Goal: Task Accomplishment & Management: Complete application form

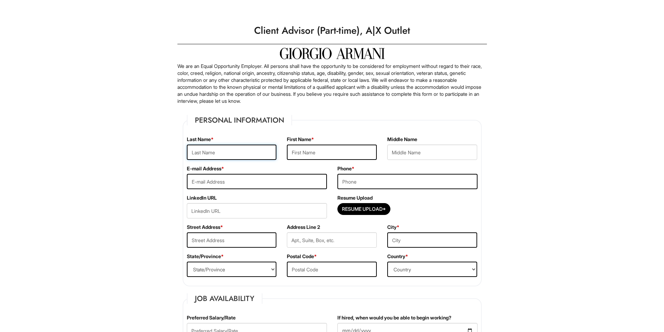
click at [241, 154] on input "text" at bounding box center [232, 152] width 90 height 15
click at [343, 210] on input "Resume Upload*" at bounding box center [364, 209] width 52 height 11
type input "C:\fakepath\Resume.pdf"
click at [211, 151] on input "text" at bounding box center [232, 152] width 90 height 15
type input "Rains"
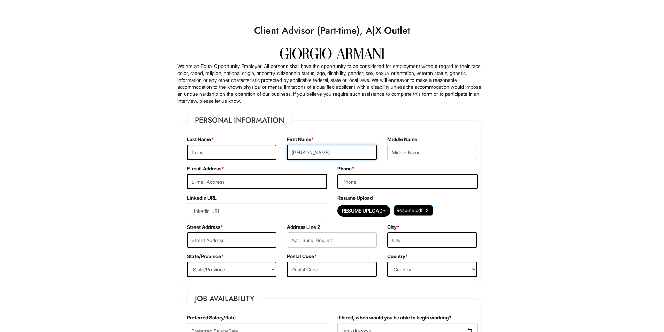
type input "[PERSON_NAME]"
type input "[EMAIL_ADDRESS][DOMAIN_NAME]"
type input "4805806564"
click at [216, 238] on input "text" at bounding box center [232, 240] width 90 height 15
type input "[STREET_ADDRESS]"
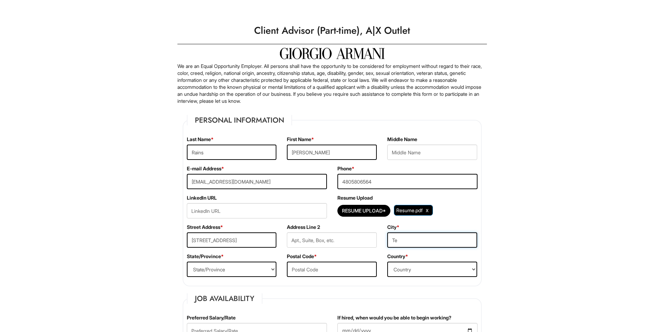
type input "Tempe"
click at [248, 266] on select "State/Province [US_STATE] [US_STATE] [US_STATE] [US_STATE] [US_STATE] [US_STATE…" at bounding box center [232, 269] width 90 height 15
select select "AZ"
click at [187, 262] on select "State/Province [US_STATE] [US_STATE] [US_STATE] [US_STATE] [US_STATE] [US_STATE…" at bounding box center [232, 269] width 90 height 15
click at [332, 276] on input "text" at bounding box center [332, 269] width 90 height 15
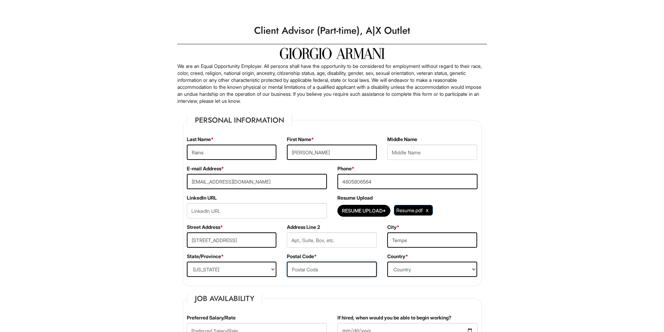
type input "85281"
click at [409, 272] on select "Country [GEOGRAPHIC_DATA] [GEOGRAPHIC_DATA] [GEOGRAPHIC_DATA] [US_STATE] [GEOGR…" at bounding box center [432, 269] width 90 height 15
select select "[GEOGRAPHIC_DATA]"
click at [387, 262] on select "Country [GEOGRAPHIC_DATA] [GEOGRAPHIC_DATA] [GEOGRAPHIC_DATA] [US_STATE] [GEOGR…" at bounding box center [432, 269] width 90 height 15
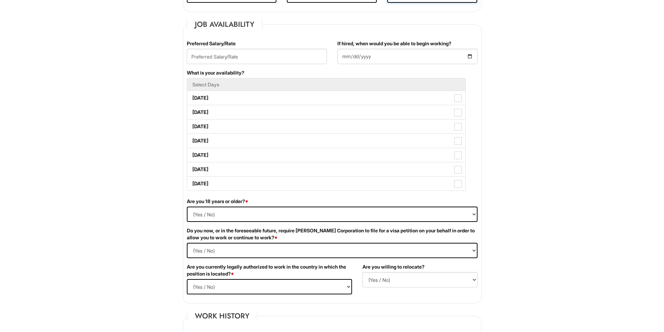
scroll to position [279, 0]
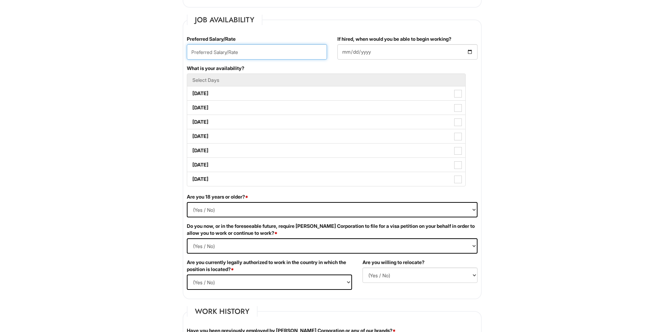
click at [235, 46] on input "text" at bounding box center [257, 51] width 140 height 15
click at [187, 54] on input "16/hr" at bounding box center [257, 51] width 140 height 15
type input "$16/hr"
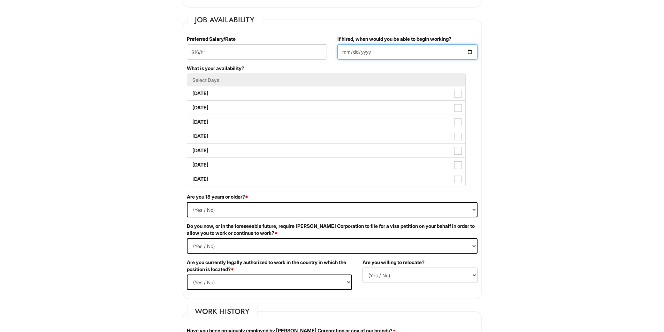
click at [386, 45] on input "If hired, when would you be able to begin working?" at bounding box center [408, 51] width 140 height 15
click at [383, 47] on input "If hired, when would you be able to begin working?" at bounding box center [408, 51] width 140 height 15
click at [471, 47] on input "If hired, when would you be able to begin working?" at bounding box center [408, 51] width 140 height 15
click at [471, 49] on input "If hired, when would you be able to begin working?" at bounding box center [408, 51] width 140 height 15
type input "[DATE]"
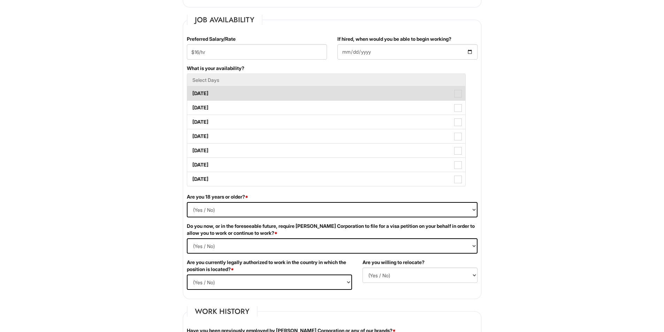
click at [216, 97] on label "[DATE]" at bounding box center [326, 93] width 278 height 14
click at [192, 92] on Available_Monday "[DATE]" at bounding box center [189, 90] width 5 height 5
checkbox Available_Monday "true"
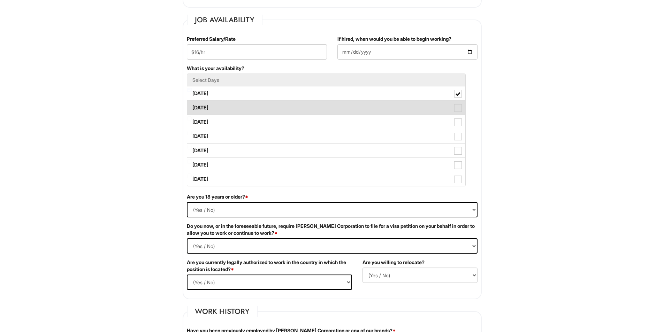
click at [215, 107] on label "[DATE]" at bounding box center [326, 108] width 278 height 14
click at [192, 107] on Available_Tuesday "[DATE]" at bounding box center [189, 104] width 5 height 5
checkbox Available_Tuesday "true"
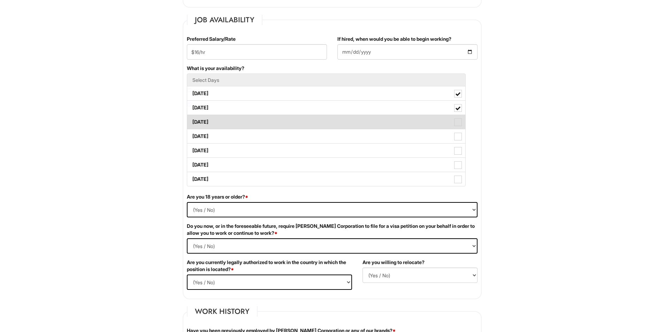
click at [217, 124] on label "[DATE]" at bounding box center [326, 122] width 278 height 14
click at [192, 121] on Available_Wednesday "[DATE]" at bounding box center [189, 118] width 5 height 5
checkbox Available_Wednesday "true"
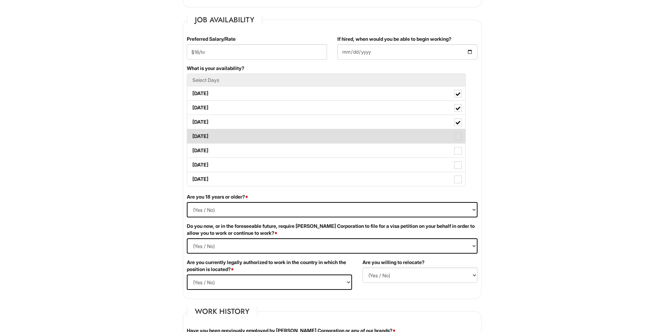
click at [218, 134] on label "[DATE]" at bounding box center [326, 136] width 278 height 14
click at [192, 134] on Available_Thursday "[DATE]" at bounding box center [189, 133] width 5 height 5
checkbox Available_Thursday "true"
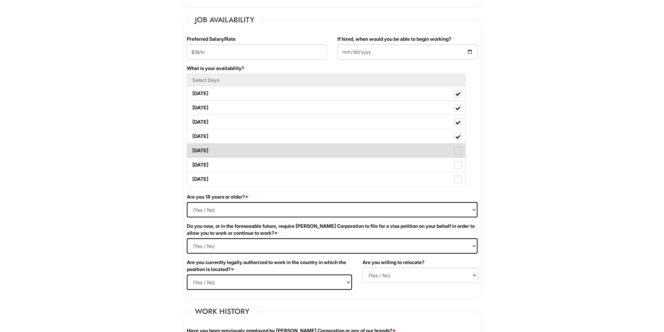
click at [218, 150] on label "[DATE]" at bounding box center [326, 151] width 278 height 14
click at [192, 150] on Available_Friday "[DATE]" at bounding box center [189, 147] width 5 height 5
checkbox Available_Friday "true"
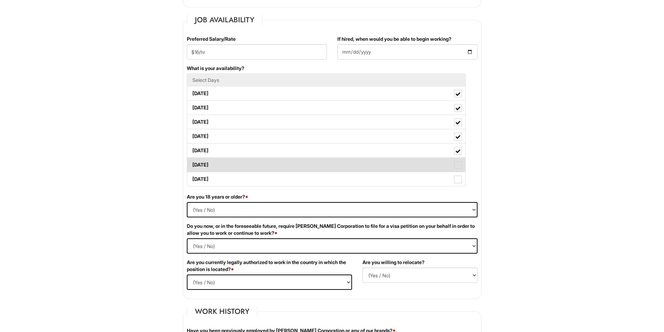
click at [219, 167] on label "[DATE]" at bounding box center [326, 165] width 278 height 14
click at [192, 164] on Available_Saturday "[DATE]" at bounding box center [189, 161] width 5 height 5
checkbox Available_Saturday "true"
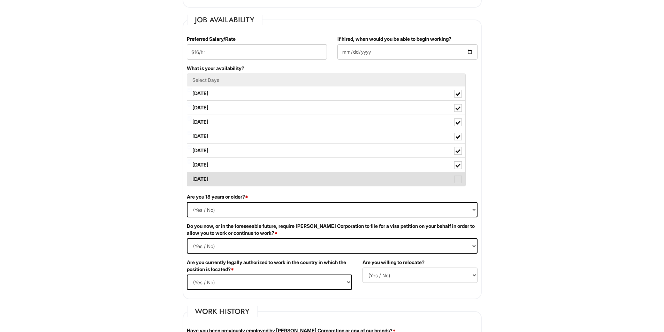
click at [220, 176] on label "[DATE]" at bounding box center [326, 179] width 278 height 14
click at [192, 176] on Available_Sunday "[DATE]" at bounding box center [189, 176] width 5 height 5
click at [220, 172] on label "[DATE]" at bounding box center [326, 179] width 278 height 14
click at [192, 174] on Available_Sunday "[DATE]" at bounding box center [189, 176] width 5 height 5
checkbox Available_Sunday "false"
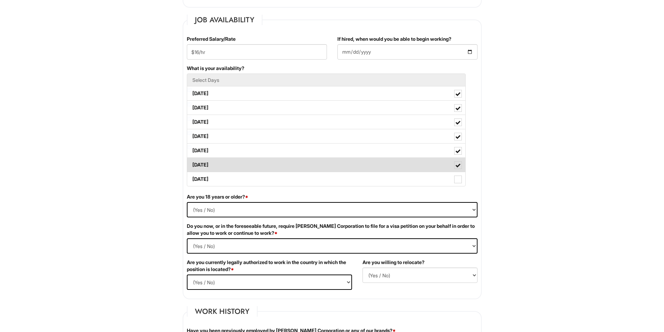
click at [223, 163] on label "[DATE]" at bounding box center [326, 165] width 278 height 14
click at [192, 163] on Available_Saturday "[DATE]" at bounding box center [189, 161] width 5 height 5
checkbox Available_Saturday "false"
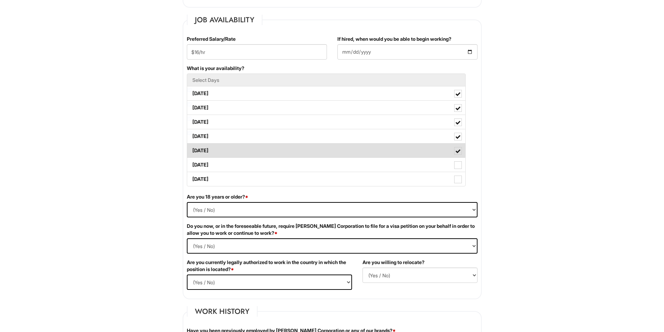
click at [232, 155] on label "[DATE]" at bounding box center [326, 151] width 278 height 14
click at [192, 150] on Available_Friday "[DATE]" at bounding box center [189, 147] width 5 height 5
checkbox Available_Friday "false"
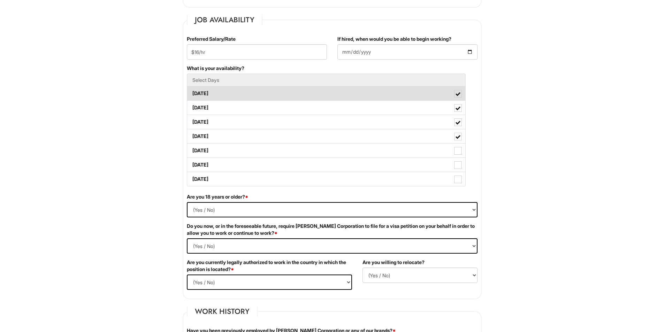
click at [237, 96] on label "[DATE]" at bounding box center [326, 93] width 278 height 14
click at [192, 92] on Available_Monday "[DATE]" at bounding box center [189, 90] width 5 height 5
click at [237, 96] on label "[DATE]" at bounding box center [326, 93] width 278 height 14
click at [192, 92] on Available_Monday "[DATE]" at bounding box center [189, 90] width 5 height 5
checkbox Available_Monday "true"
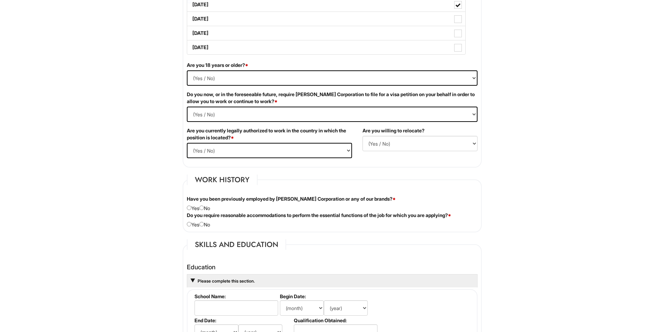
scroll to position [419, 0]
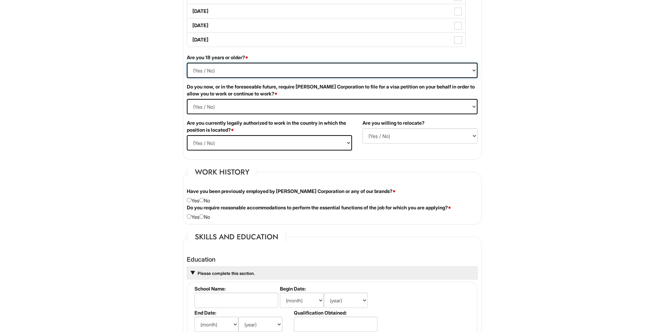
click at [290, 78] on select "(Yes / No) Yes No" at bounding box center [332, 70] width 291 height 15
select select "Yes"
click at [187, 63] on select "(Yes / No) Yes No" at bounding box center [332, 70] width 291 height 15
click at [251, 108] on Required "(Yes / No) Yes No" at bounding box center [332, 106] width 291 height 15
select Required "No"
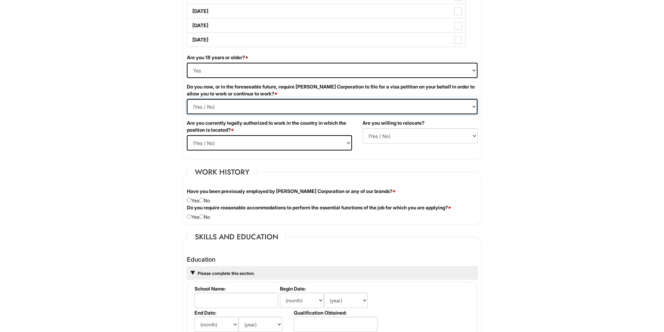
click at [187, 99] on Required "(Yes / No) Yes No" at bounding box center [332, 106] width 291 height 15
click at [239, 140] on select "(Yes / No) Yes No" at bounding box center [269, 142] width 165 height 15
select select "Yes"
click at [187, 135] on select "(Yes / No) Yes No" at bounding box center [269, 142] width 165 height 15
click at [413, 141] on select "(Yes / No) No Yes" at bounding box center [420, 135] width 115 height 15
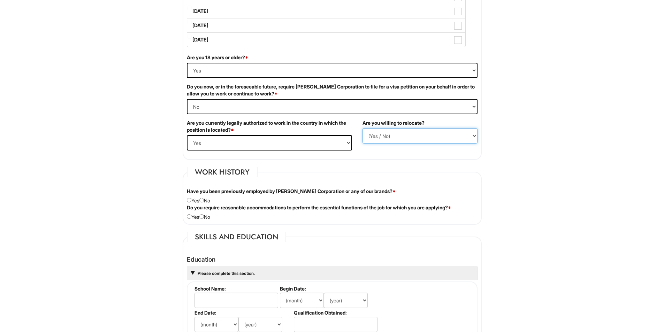
select select "N"
click at [363, 128] on select "(Yes / No) No Yes" at bounding box center [420, 135] width 115 height 15
click at [214, 216] on div "Do you require reasonable accommodations to perform the essential functions of …" at bounding box center [332, 212] width 301 height 16
click at [209, 203] on div "Have you been previously employed by [PERSON_NAME] Corporation or any of our br…" at bounding box center [332, 196] width 301 height 16
click at [209, 214] on div "Do you require reasonable accommodations to perform the essential functions of …" at bounding box center [332, 212] width 301 height 16
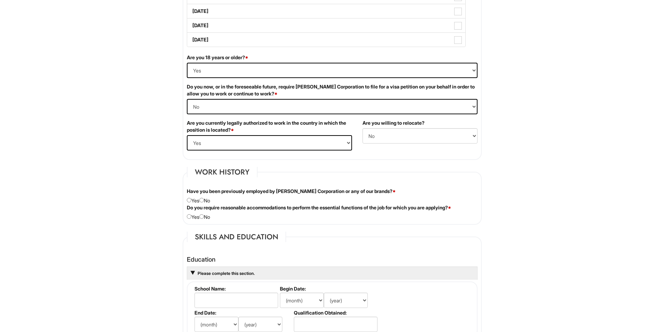
click at [207, 198] on div "Have you been previously employed by [PERSON_NAME] Corporation or any of our br…" at bounding box center [332, 196] width 301 height 16
click at [204, 201] on input "radio" at bounding box center [201, 200] width 5 height 5
radio input "true"
click at [204, 217] on input "radio" at bounding box center [201, 216] width 5 height 5
radio input "true"
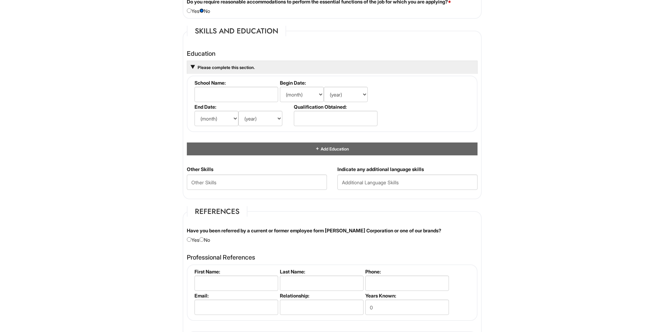
scroll to position [669, 0]
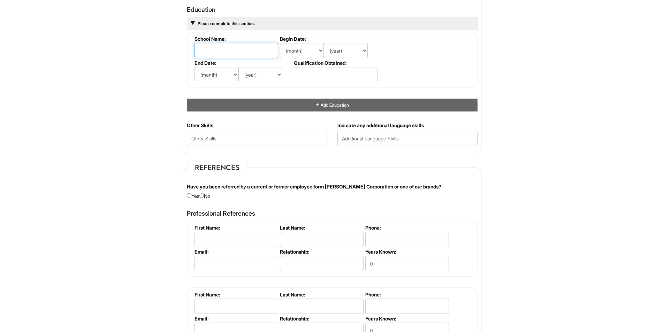
click at [232, 48] on input "text" at bounding box center [237, 50] width 84 height 15
type input "[US_STATE][GEOGRAPHIC_DATA]"
click at [309, 47] on select "(month) Jan Feb Mar Apr May Jun [DATE] Aug Sep Oct Nov Dec" at bounding box center [302, 50] width 44 height 15
select select "8"
click at [280, 43] on select "(month) Jan Feb Mar Apr May Jun [DATE] Aug Sep Oct Nov Dec" at bounding box center [302, 50] width 44 height 15
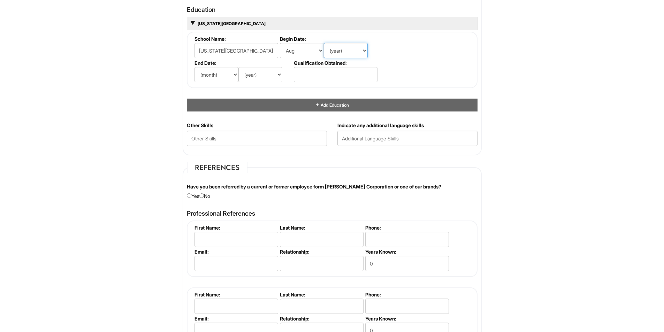
click at [341, 50] on select "(year) 2029 2028 2027 2026 2025 2024 2023 2022 2021 2020 2019 2018 2017 2016 20…" at bounding box center [346, 50] width 44 height 15
select select "2022"
click at [324, 43] on select "(year) 2029 2028 2027 2026 2025 2024 2023 2022 2021 2020 2019 2018 2017 2016 20…" at bounding box center [346, 50] width 44 height 15
click at [220, 75] on select "(month) Jan Feb Mar Apr May Jun [DATE] Aug Sep Oct Nov Dec" at bounding box center [217, 74] width 44 height 15
select select "5"
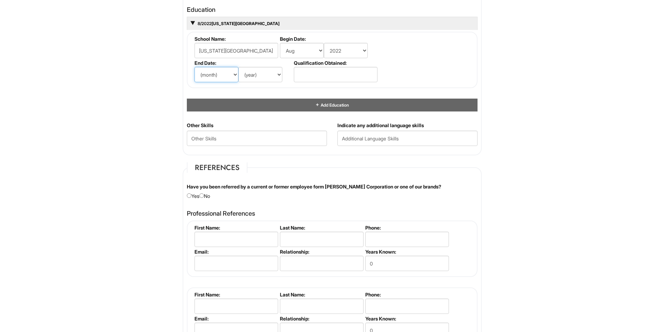
click at [195, 67] on select "(month) Jan Feb Mar Apr May Jun [DATE] Aug Sep Oct Nov Dec" at bounding box center [217, 74] width 44 height 15
click at [253, 64] on label "End Date:" at bounding box center [243, 63] width 97 height 6
click at [254, 74] on select "(year) 2029 2028 2027 2026 2025 2024 2023 2022 2021 2020 2019 2018 2017 2016 20…" at bounding box center [261, 74] width 44 height 15
select select "2025"
click at [239, 67] on select "(year) 2029 2028 2027 2026 2025 2024 2023 2022 2021 2020 2019 2018 2017 2016 20…" at bounding box center [261, 74] width 44 height 15
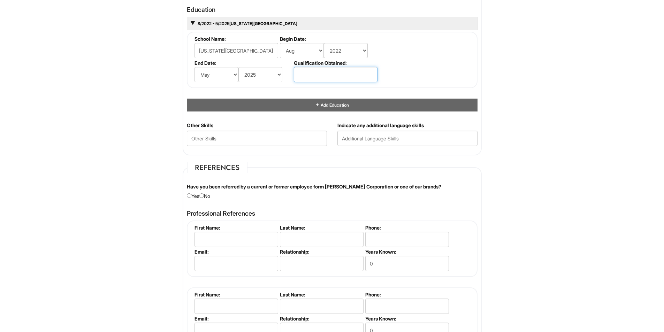
click at [320, 72] on input "text" at bounding box center [336, 74] width 84 height 15
type input "B.S."
click at [251, 140] on Skills "text" at bounding box center [257, 138] width 140 height 15
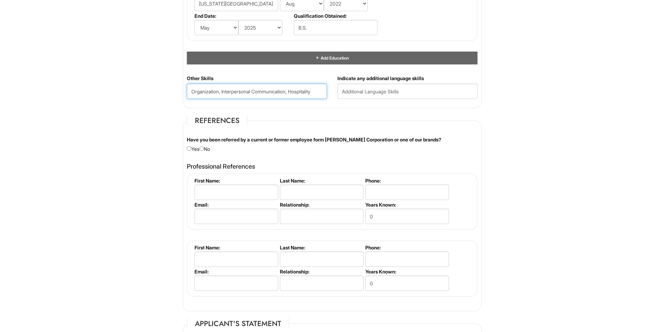
type Skills "Organization, Interpersonal Communication, Hospitality"
click at [203, 145] on div "Have you been referred by a current or former employee form [PERSON_NAME] Corpo…" at bounding box center [332, 144] width 301 height 16
click at [209, 150] on div "Have you been referred by a current or former employee form [PERSON_NAME] Corpo…" at bounding box center [332, 144] width 301 height 16
click at [204, 146] on input "radio" at bounding box center [201, 148] width 5 height 5
radio input "true"
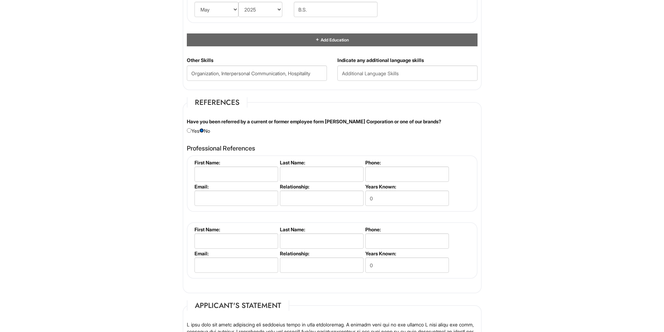
scroll to position [714, 0]
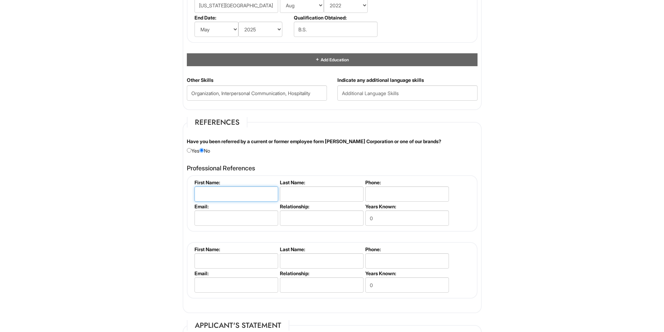
click at [243, 196] on input "text" at bounding box center [237, 194] width 84 height 15
click at [243, 196] on input "[PERSON_NAME]" at bounding box center [237, 194] width 84 height 15
type input "[PERSON_NAME]"
type input "Coworker"
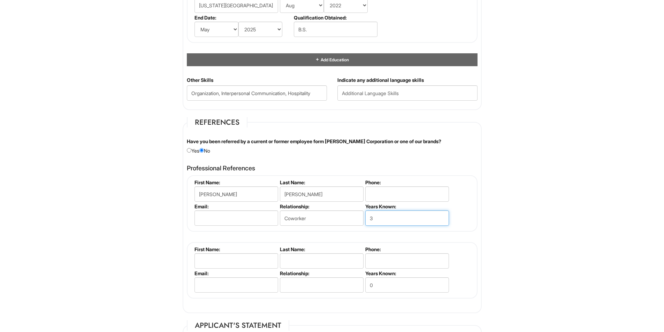
type input "3"
click at [220, 257] on input "text" at bounding box center [237, 261] width 84 height 15
type input "[PERSON_NAME]"
type input "Sandman"
type input "3"
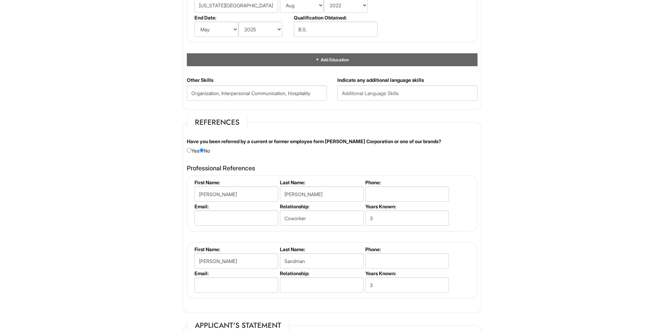
click at [305, 275] on label "Relationship:" at bounding box center [321, 274] width 83 height 6
click at [306, 279] on input "text" at bounding box center [322, 285] width 84 height 15
type input "Coworker"
click at [395, 191] on input "tel" at bounding box center [407, 194] width 84 height 15
type input "4809369564"
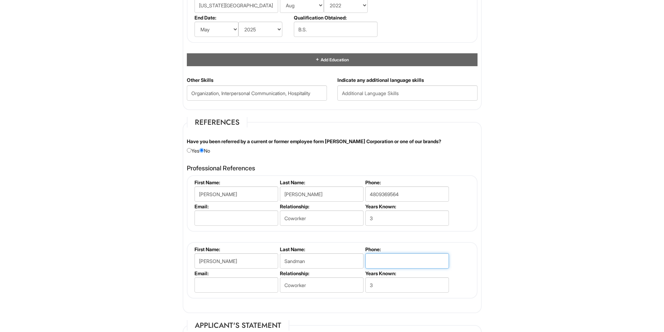
drag, startPoint x: 401, startPoint y: 259, endPoint x: 401, endPoint y: 255, distance: 4.5
click at [401, 259] on input "tel" at bounding box center [407, 261] width 84 height 15
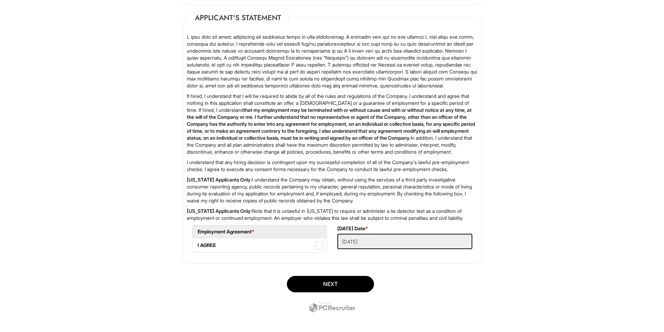
scroll to position [1023, 0]
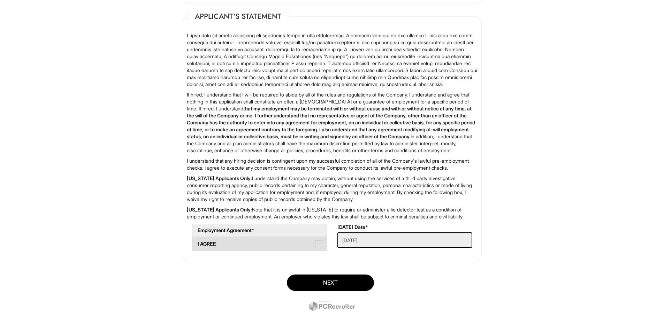
type input "6029808810"
click at [320, 248] on span at bounding box center [320, 245] width 8 height 8
click at [197, 243] on AGREE "I AGREE" at bounding box center [195, 241] width 5 height 5
checkbox AGREE "true"
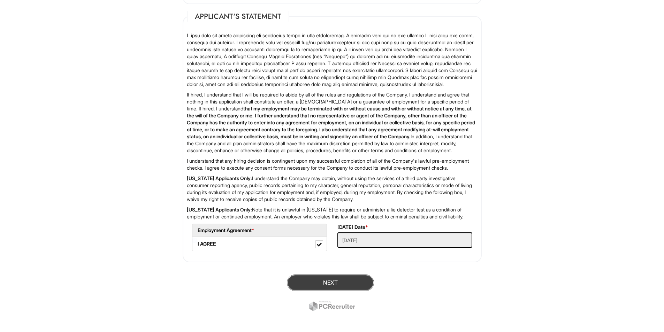
click at [326, 291] on button "Next" at bounding box center [330, 283] width 87 height 16
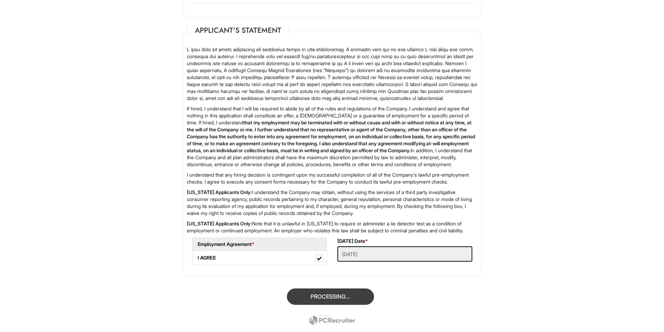
scroll to position [43, 0]
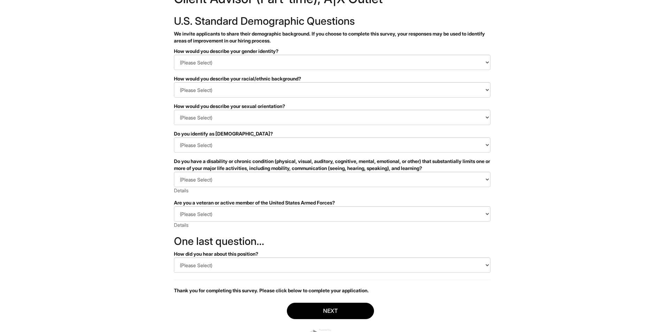
scroll to position [15, 0]
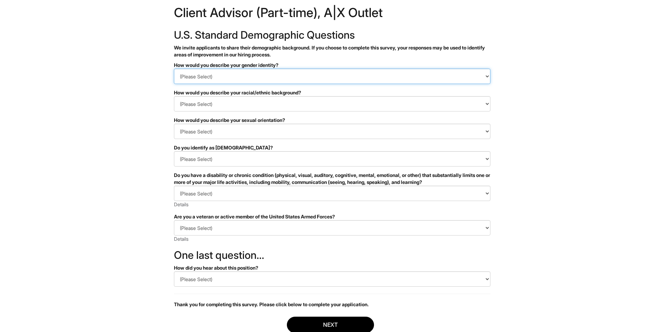
click at [204, 81] on select "(Please Select) Man Woman Non-binary I prefer to self-describe I don't wish to …" at bounding box center [332, 76] width 317 height 15
select select "Woman"
click at [174, 69] on select "(Please Select) Man Woman Non-binary I prefer to self-describe I don't wish to …" at bounding box center [332, 76] width 317 height 15
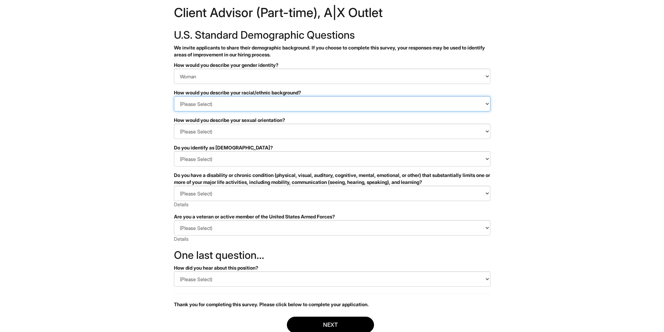
click at [216, 98] on select "(Please Select) Black or of African descent East Asian Hispanic, Latinx or of S…" at bounding box center [332, 103] width 317 height 15
select select "White or European"
click at [174, 96] on select "(Please Select) Black or of African descent East Asian Hispanic, Latinx or of S…" at bounding box center [332, 103] width 317 height 15
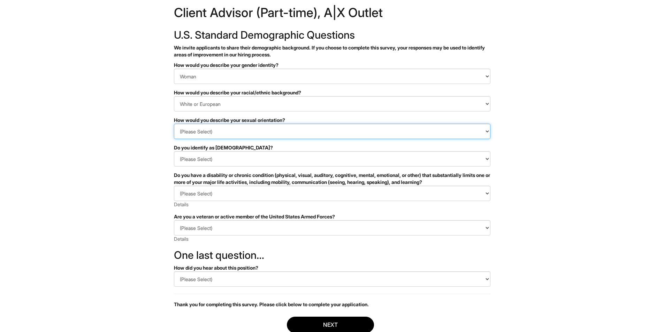
click at [215, 138] on select "(Please Select) Asexual Bisexual and/or pansexual Gay Heterosexual Lesbian Quee…" at bounding box center [332, 131] width 317 height 15
select select "Heterosexual"
click at [174, 124] on select "(Please Select) Asexual Bisexual and/or pansexual Gay Heterosexual Lesbian Quee…" at bounding box center [332, 131] width 317 height 15
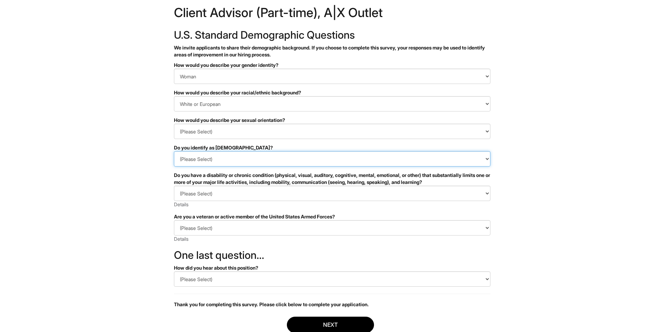
click at [202, 164] on select "(Please Select) Yes No I prefer to self-describe I don't wish to answer" at bounding box center [332, 158] width 317 height 15
select select "No"
click at [174, 151] on select "(Please Select) Yes No I prefer to self-describe I don't wish to answer" at bounding box center [332, 158] width 317 height 15
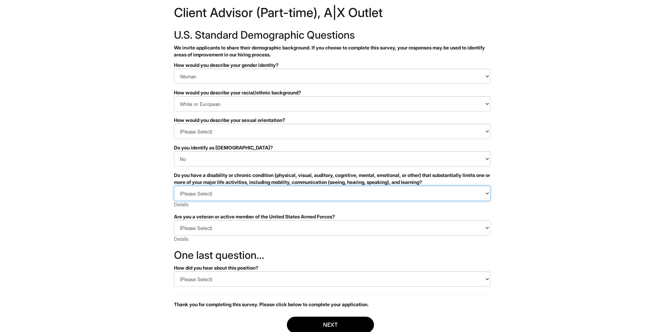
click at [195, 192] on select "(Please Select) YES, I HAVE A DISABILITY (or previously had a disability) NO, I…" at bounding box center [332, 193] width 317 height 15
select select "NO, I DON'T HAVE A DISABILITY"
click at [174, 186] on select "(Please Select) YES, I HAVE A DISABILITY (or previously had a disability) NO, I…" at bounding box center [332, 193] width 317 height 15
click at [194, 237] on div "(Please Select) I IDENTIFY AS ONE OR MORE OF THE CLASSIFICATIONS OF PROTECTED V…" at bounding box center [332, 231] width 317 height 22
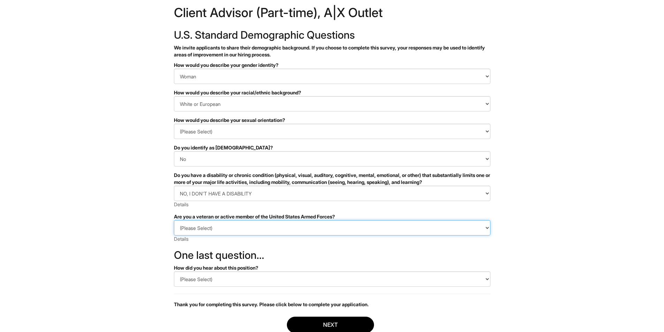
click at [198, 231] on select "(Please Select) I IDENTIFY AS ONE OR MORE OF THE CLASSIFICATIONS OF PROTECTED V…" at bounding box center [332, 227] width 317 height 15
select select "I AM NOT A PROTECTED VETERAN"
click at [174, 220] on select "(Please Select) I IDENTIFY AS ONE OR MORE OF THE CLASSIFICATIONS OF PROTECTED V…" at bounding box center [332, 227] width 317 height 15
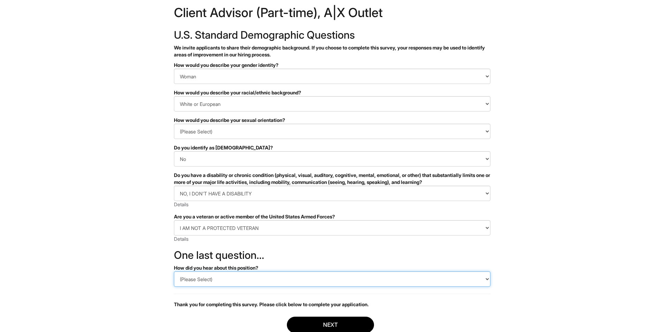
click at [209, 284] on select "(Please Select) CareerBuilder Indeed LinkedIn Monster Referral Other" at bounding box center [332, 279] width 317 height 15
select select "LinkedIn"
click at [174, 272] on select "(Please Select) CareerBuilder Indeed LinkedIn Monster Referral Other" at bounding box center [332, 279] width 317 height 15
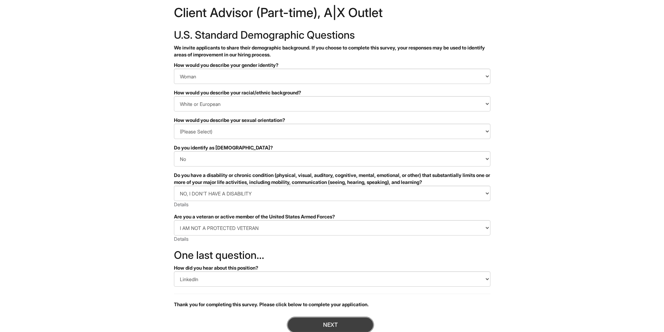
click at [305, 325] on button "Next" at bounding box center [330, 325] width 87 height 16
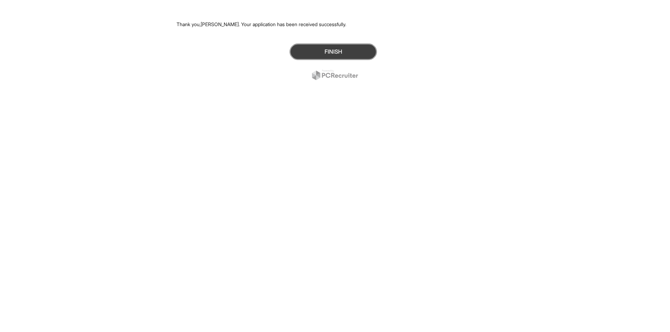
click at [296, 48] on button "Finish" at bounding box center [332, 52] width 87 height 16
